Goal: Task Accomplishment & Management: Use online tool/utility

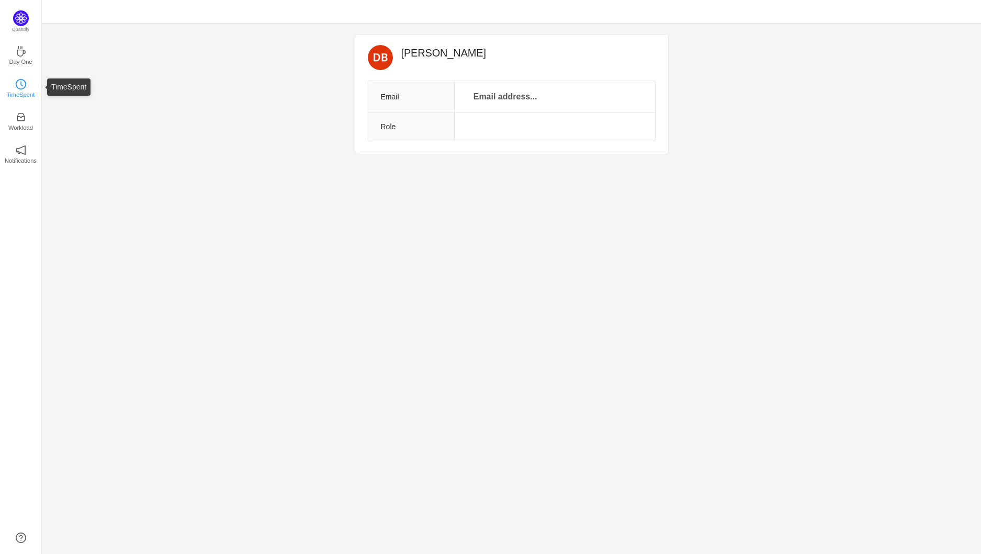
click at [26, 87] on link "TimeSpent" at bounding box center [21, 87] width 10 height 10
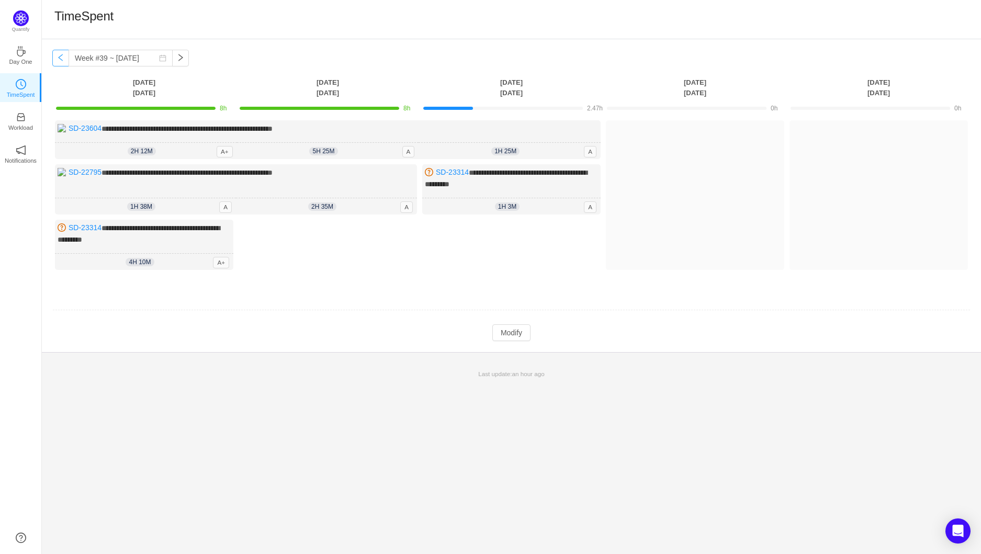
click at [59, 60] on button "button" at bounding box center [60, 58] width 17 height 17
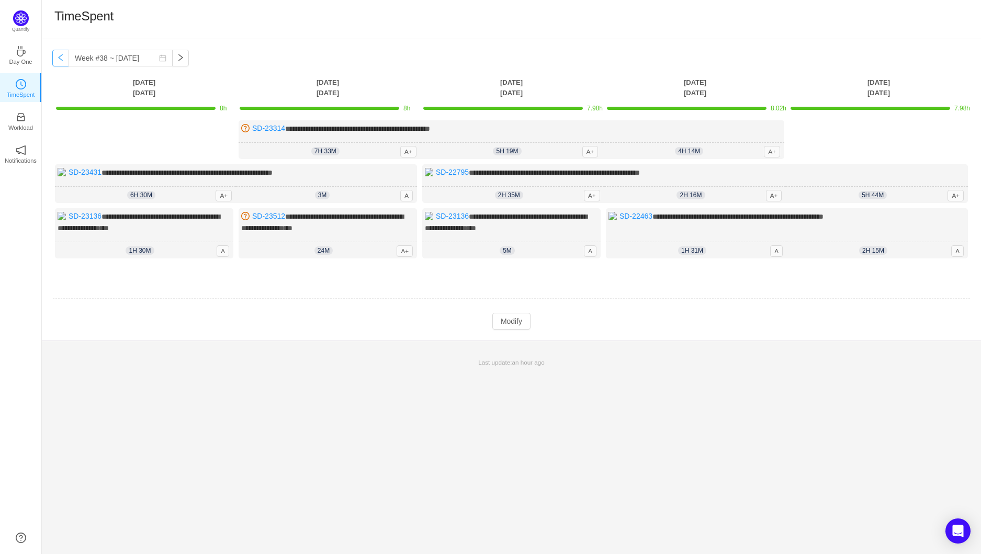
click at [59, 60] on button "button" at bounding box center [60, 58] width 17 height 17
type input "Week #37 ~ [DATE]"
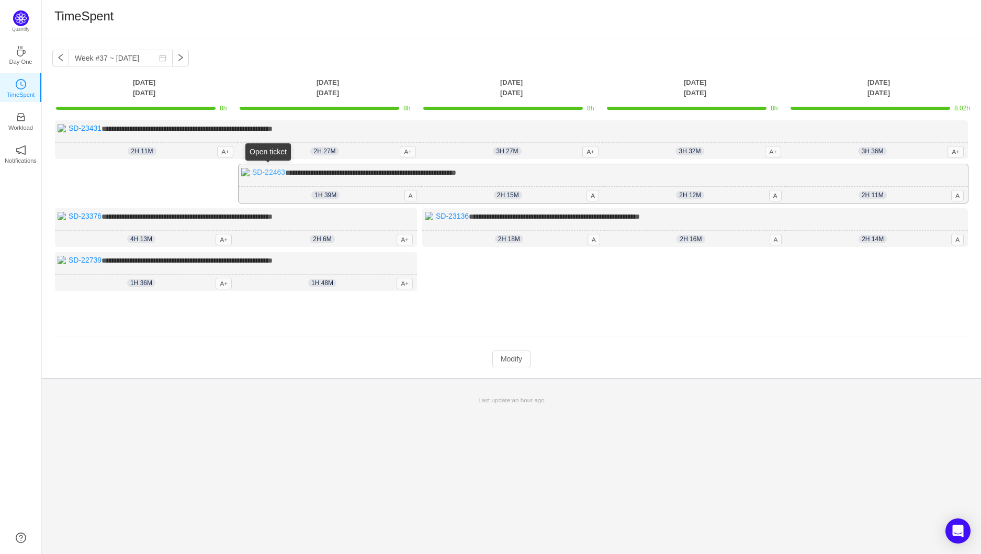
click at [282, 171] on link "SD-22463" at bounding box center [268, 172] width 33 height 8
click at [450, 216] on link "SD-23136" at bounding box center [452, 216] width 33 height 8
